Goal: Complete application form: Complete application form

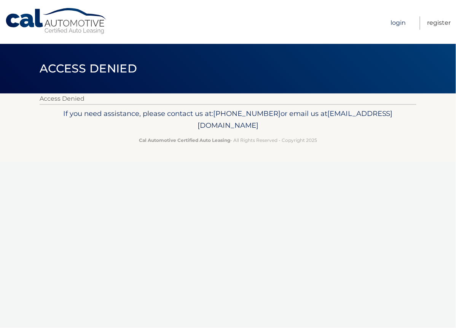
click at [396, 23] on link "Login" at bounding box center [398, 22] width 15 height 13
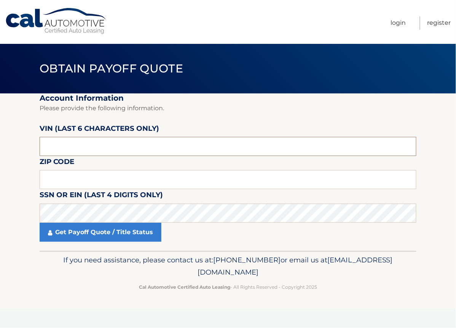
click at [85, 149] on input "text" at bounding box center [228, 146] width 377 height 19
click at [61, 179] on input "text" at bounding box center [228, 179] width 377 height 19
click at [19, 182] on section "Account Information Please provide the following information. VIN (last 6 chara…" at bounding box center [228, 171] width 456 height 157
click at [78, 180] on input "text" at bounding box center [228, 179] width 377 height 19
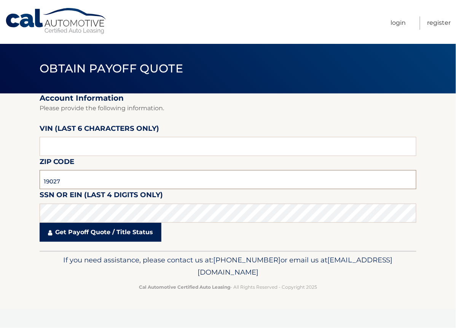
type input "19027"
click at [95, 230] on link "Get Payoff Quote / Title Status" at bounding box center [101, 231] width 122 height 19
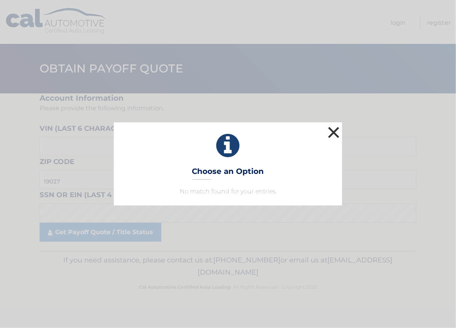
click at [336, 131] on button "×" at bounding box center [333, 132] width 15 height 15
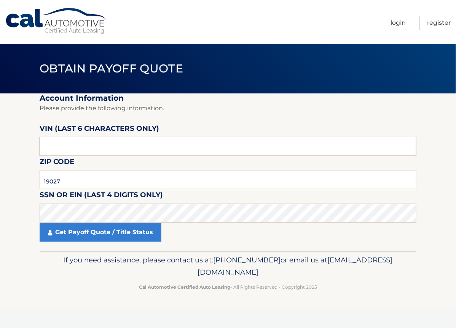
click at [75, 150] on input "text" at bounding box center [228, 146] width 377 height 19
type input "3*****"
type input "170956"
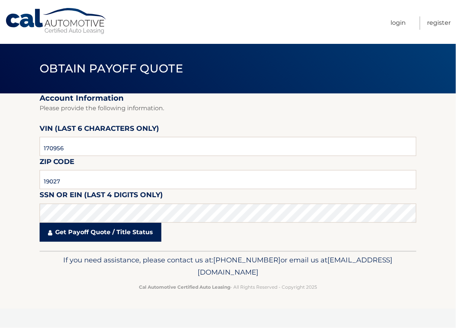
click at [106, 240] on link "Get Payoff Quote / Title Status" at bounding box center [101, 231] width 122 height 19
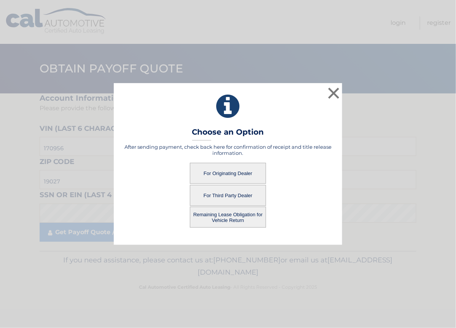
click at [218, 195] on button "For Third Party Dealer" at bounding box center [228, 195] width 76 height 21
click at [223, 195] on button "For Third Party Dealer" at bounding box center [228, 195] width 76 height 21
drag, startPoint x: 334, startPoint y: 93, endPoint x: 338, endPoint y: 90, distance: 5.1
click at [334, 93] on button "×" at bounding box center [333, 92] width 15 height 15
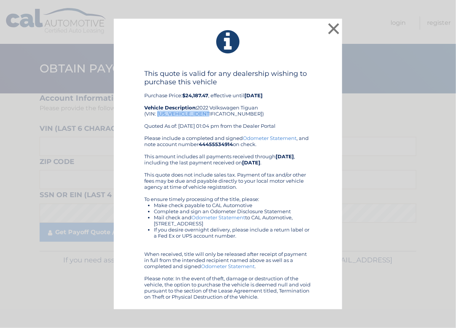
drag, startPoint x: 158, startPoint y: 114, endPoint x: 211, endPoint y: 112, distance: 53.0
click at [211, 112] on div "This quote is valid for any dealership wishing to purchase this vehicle Purchas…" at bounding box center [228, 102] width 168 height 66
drag, startPoint x: 211, startPoint y: 112, endPoint x: 205, endPoint y: 113, distance: 5.4
copy div "3VV2B7AX4NM170956"
click at [311, 57] on div "× This quote is valid for any dealership wishing to purchase this vehicle Purch…" at bounding box center [228, 164] width 229 height 290
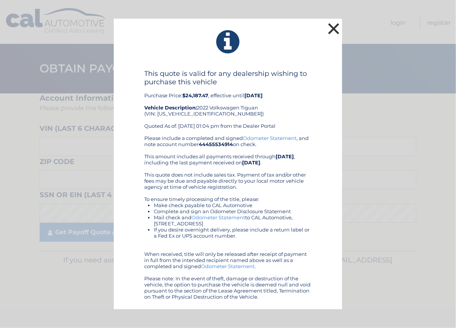
click at [336, 29] on button "×" at bounding box center [333, 28] width 15 height 15
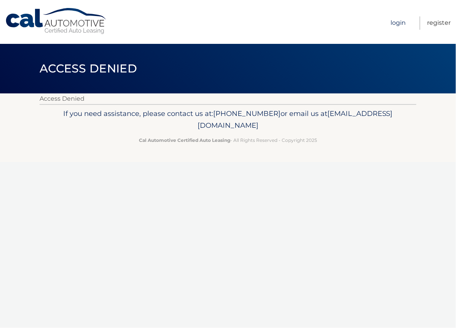
click at [405, 24] on link "Login" at bounding box center [398, 22] width 15 height 13
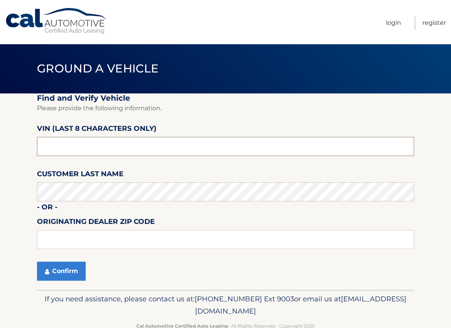
click at [66, 149] on input "text" at bounding box center [225, 146] width 377 height 19
click at [51, 146] on input "text" at bounding box center [225, 146] width 377 height 19
click at [63, 274] on button "Confirm" at bounding box center [61, 270] width 49 height 19
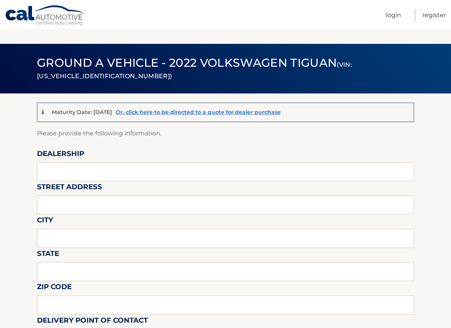
scroll to position [88, 0]
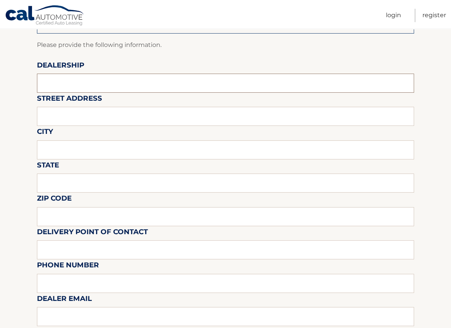
click at [60, 80] on input "text" at bounding box center [225, 83] width 377 height 19
type input "fred beans honda"
type input "1543 easton rd"
type input "Abington"
type input "Pennsylvania"
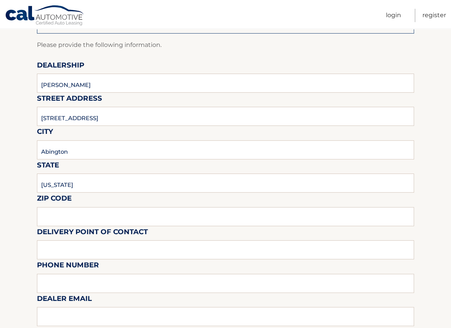
type input "19001"
type input "CARLOS"
type input "2672622643"
type input "gabriel"
type input "215 595 7043"
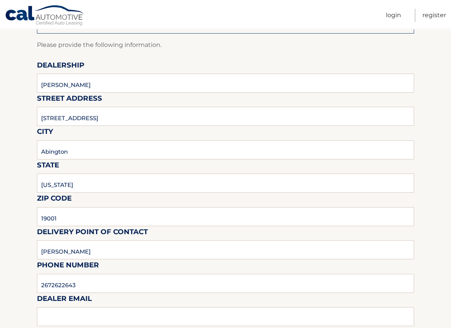
type input "gsantosusso@fredbeans.com"
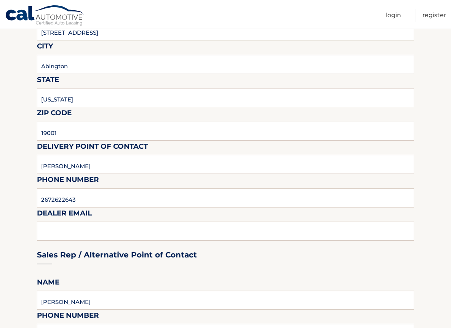
scroll to position [178, 0]
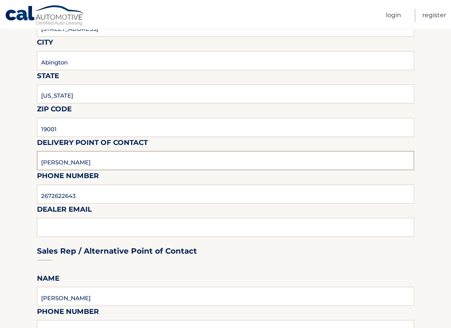
click at [65, 163] on input "CARLOS" at bounding box center [225, 160] width 377 height 19
type input "C"
type input "chet"
click at [78, 195] on input "2672622643" at bounding box center [225, 193] width 377 height 19
type input "2"
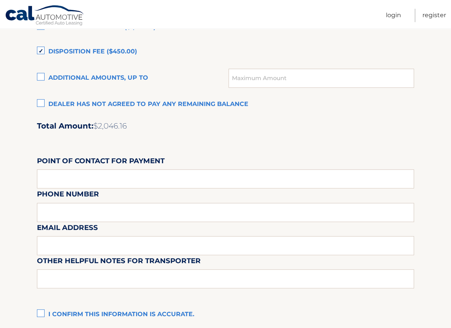
scroll to position [480, 0]
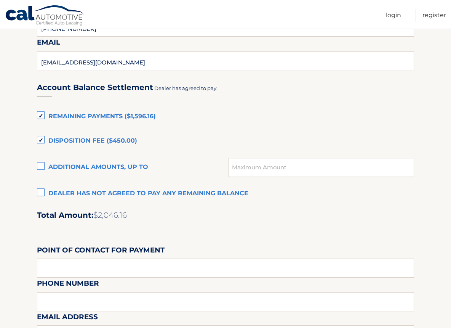
type input "2153607280"
click at [41, 112] on label "Remaining Payments ($1,596.16)" at bounding box center [225, 116] width 377 height 15
click at [0, 0] on input "Remaining Payments ($1,596.16)" at bounding box center [0, 0] width 0 height 0
click at [40, 137] on label "Disposition Fee ($450.00)" at bounding box center [225, 140] width 377 height 15
click at [0, 0] on input "Disposition Fee ($450.00)" at bounding box center [0, 0] width 0 height 0
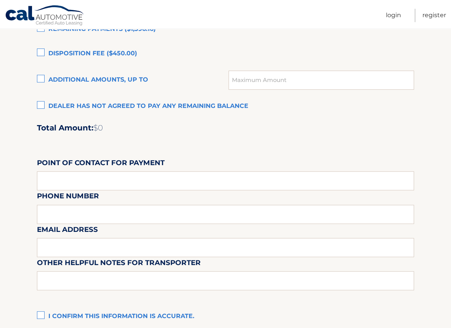
scroll to position [569, 0]
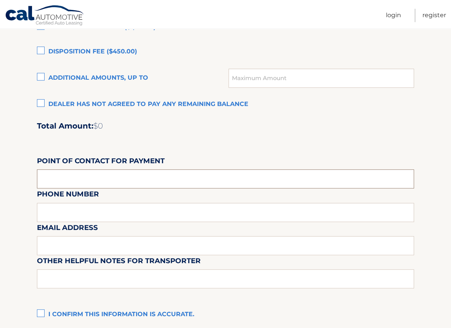
click at [71, 176] on input "text" at bounding box center [225, 178] width 377 height 19
type input "ann weir"
click at [50, 215] on div "Email Address" at bounding box center [225, 204] width 377 height 33
click at [59, 207] on div "Email Address" at bounding box center [225, 204] width 377 height 33
click at [56, 211] on div "Email Address" at bounding box center [225, 204] width 377 height 33
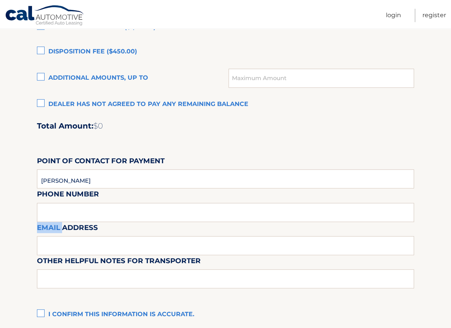
click at [56, 211] on div "Email Address" at bounding box center [225, 204] width 377 height 33
drag, startPoint x: 56, startPoint y: 211, endPoint x: 115, endPoint y: 227, distance: 60.9
click at [56, 211] on div "Email Address" at bounding box center [225, 204] width 377 height 33
click at [125, 208] on div "Email Address" at bounding box center [225, 204] width 377 height 33
click at [88, 175] on input "ann weir" at bounding box center [225, 178] width 377 height 19
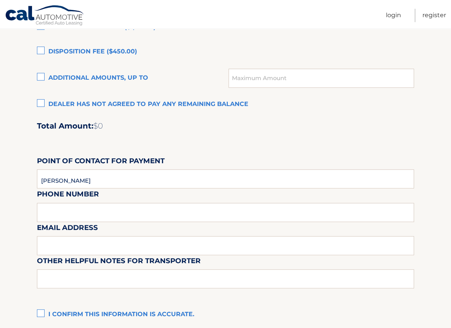
click at [48, 207] on div "Email Address" at bounding box center [225, 204] width 377 height 33
click at [47, 208] on div "Email Address" at bounding box center [225, 204] width 377 height 33
click at [48, 216] on div "Email Address" at bounding box center [225, 204] width 377 height 33
click at [47, 244] on input "text" at bounding box center [225, 245] width 377 height 19
click at [57, 211] on div "Email Address" at bounding box center [225, 204] width 377 height 33
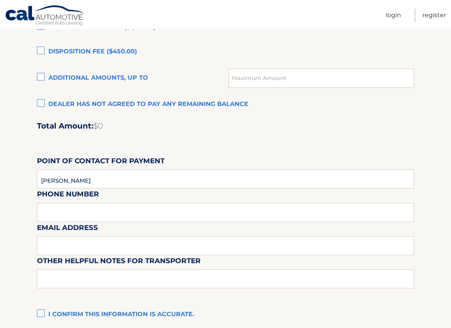
click at [57, 211] on div "Email Address" at bounding box center [225, 204] width 377 height 33
click at [74, 210] on div "Email Address" at bounding box center [225, 204] width 377 height 33
click at [88, 210] on div "Email Address" at bounding box center [225, 204] width 377 height 33
click at [51, 215] on div "Email Address" at bounding box center [225, 204] width 377 height 33
click at [51, 214] on div "Email Address" at bounding box center [225, 204] width 377 height 33
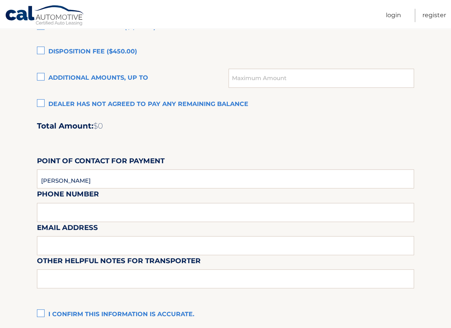
scroll to position [480, 0]
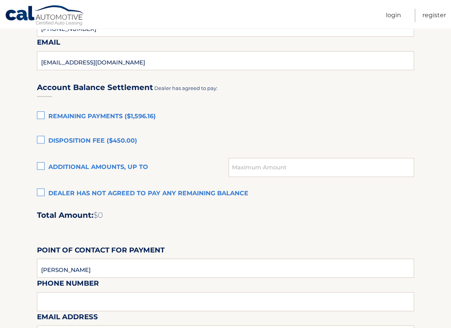
click at [41, 192] on label "Dealer has not agreed to pay any remaining balance" at bounding box center [225, 193] width 377 height 15
click at [0, 0] on input "Dealer has not agreed to pay any remaining balance" at bounding box center [0, 0] width 0 height 0
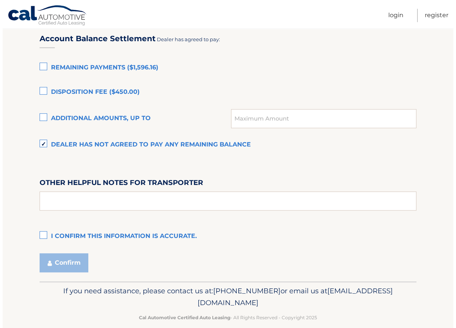
scroll to position [539, 0]
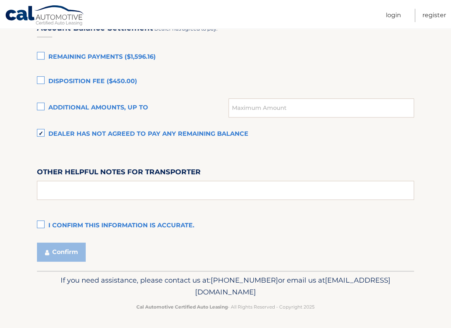
click at [42, 225] on label "I confirm this information is accurate." at bounding box center [225, 225] width 377 height 15
click at [0, 0] on input "I confirm this information is accurate." at bounding box center [0, 0] width 0 height 0
click at [66, 252] on button "Confirm" at bounding box center [61, 251] width 49 height 19
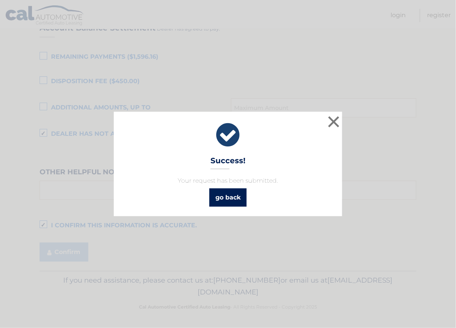
click at [235, 198] on link "go back" at bounding box center [228, 197] width 37 height 18
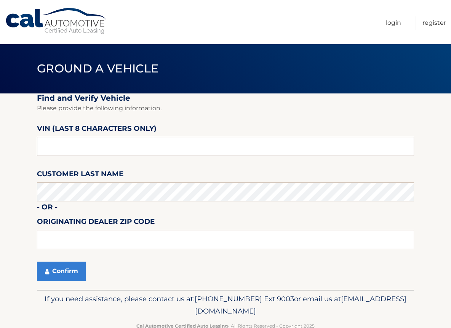
click at [64, 147] on input "text" at bounding box center [225, 146] width 377 height 19
click at [60, 142] on input "nm******" at bounding box center [225, 146] width 377 height 19
type input "nm170956"
click at [58, 269] on button "Confirm" at bounding box center [61, 270] width 49 height 19
